Goal: Transaction & Acquisition: Subscribe to service/newsletter

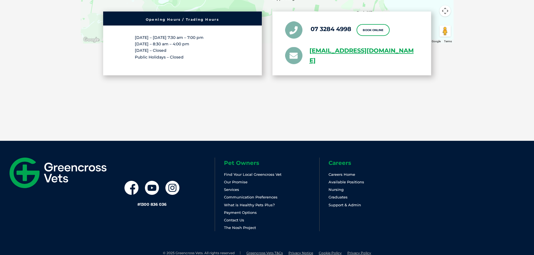
scroll to position [1181, 0]
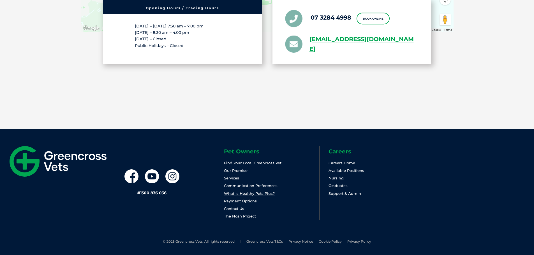
click at [263, 194] on link "What is Healthy Pets Plus?" at bounding box center [249, 193] width 51 height 4
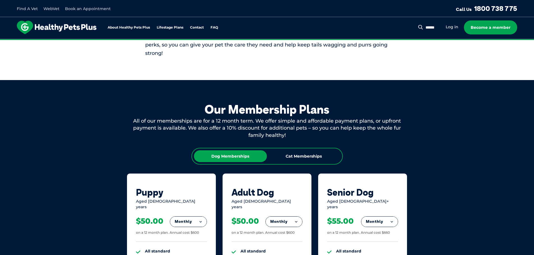
scroll to position [327, 0]
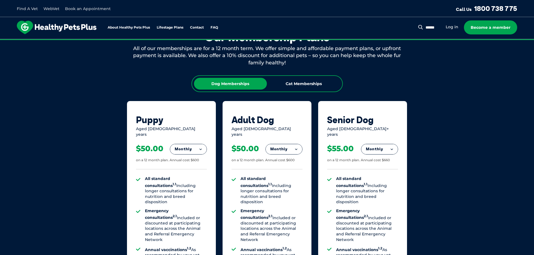
click at [297, 146] on button "Monthly" at bounding box center [284, 149] width 36 height 10
click at [287, 169] on li "Monthly" at bounding box center [284, 174] width 36 height 13
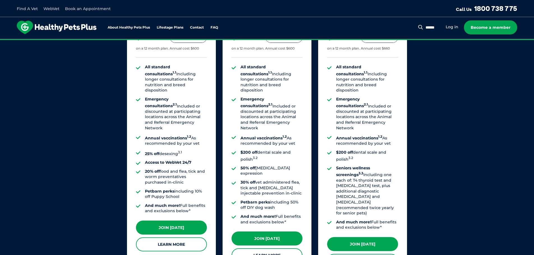
scroll to position [458, 0]
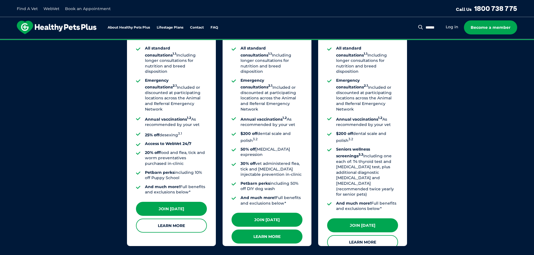
click at [284, 230] on link "Learn More" at bounding box center [267, 237] width 71 height 14
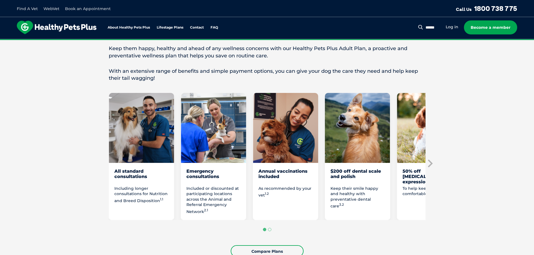
scroll to position [262, 0]
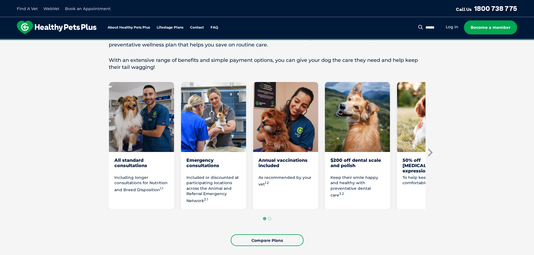
click at [432, 153] on icon "Next slide" at bounding box center [429, 153] width 8 height 8
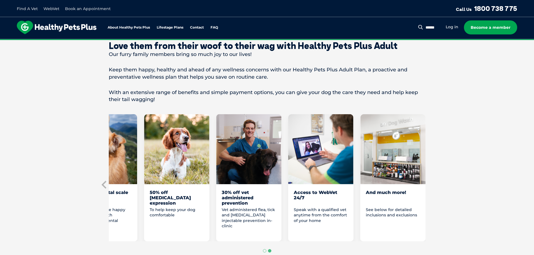
scroll to position [196, 0]
